Goal: Navigation & Orientation: Find specific page/section

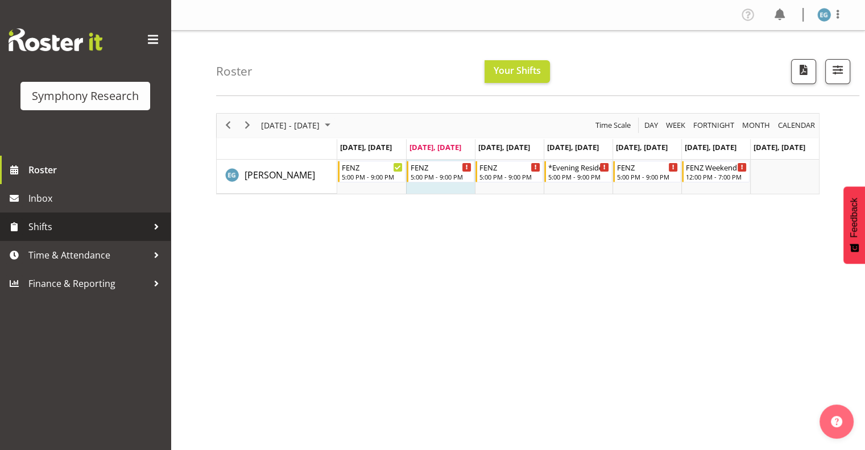
click at [43, 223] on span "Shifts" at bounding box center [87, 226] width 119 height 17
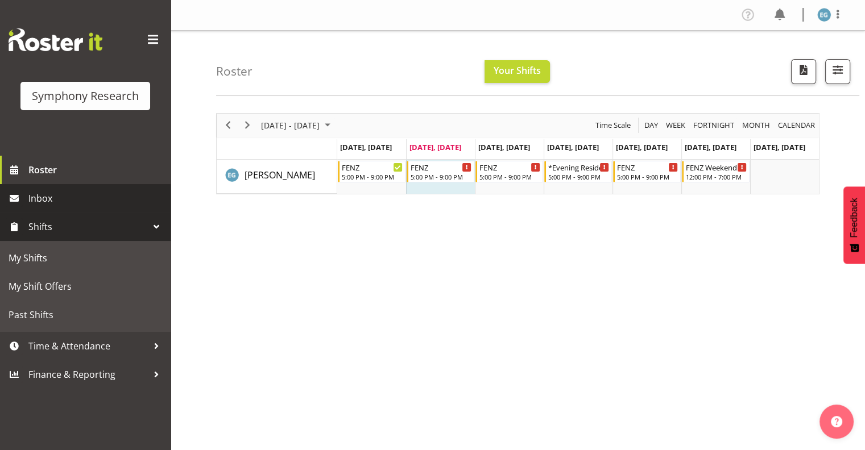
click at [41, 194] on span "Inbox" at bounding box center [96, 198] width 137 height 17
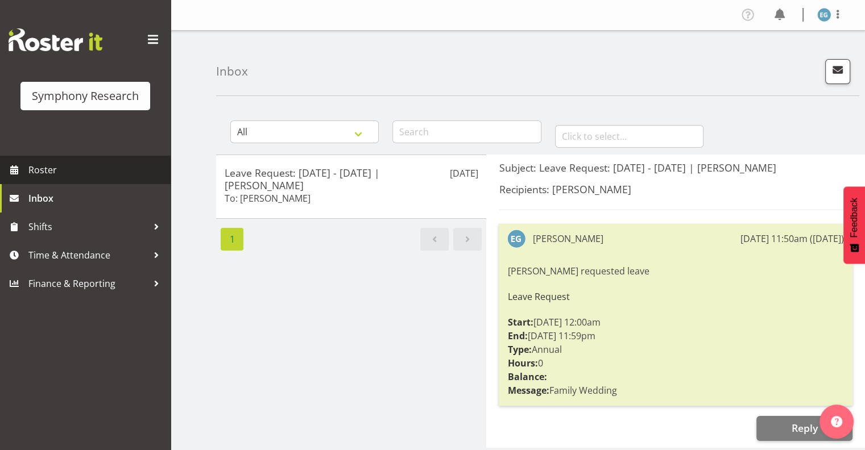
click at [46, 167] on span "Roster" at bounding box center [96, 170] width 137 height 17
